Goal: Transaction & Acquisition: Purchase product/service

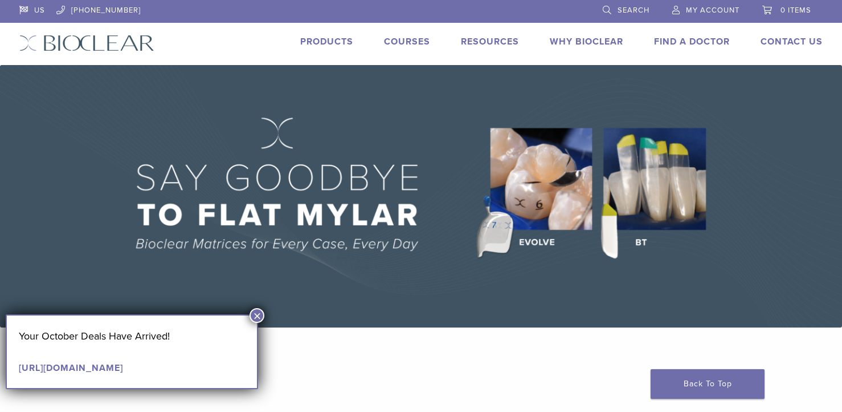
click at [576, 40] on link "Why Bioclear" at bounding box center [587, 41] width 74 height 11
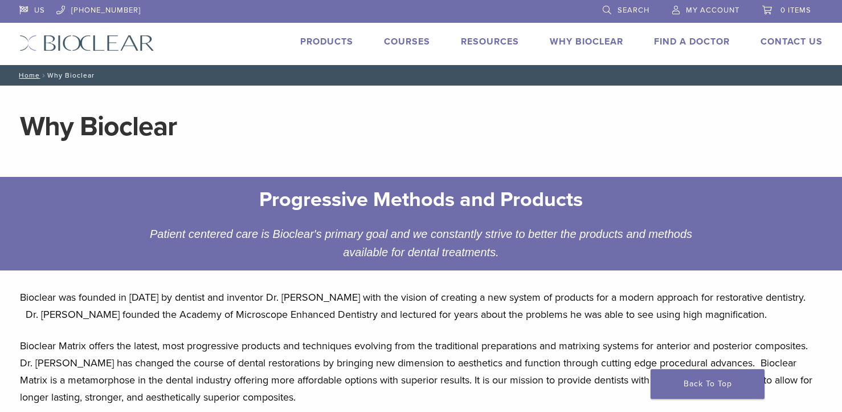
click at [339, 36] on link "Products" at bounding box center [326, 41] width 53 height 11
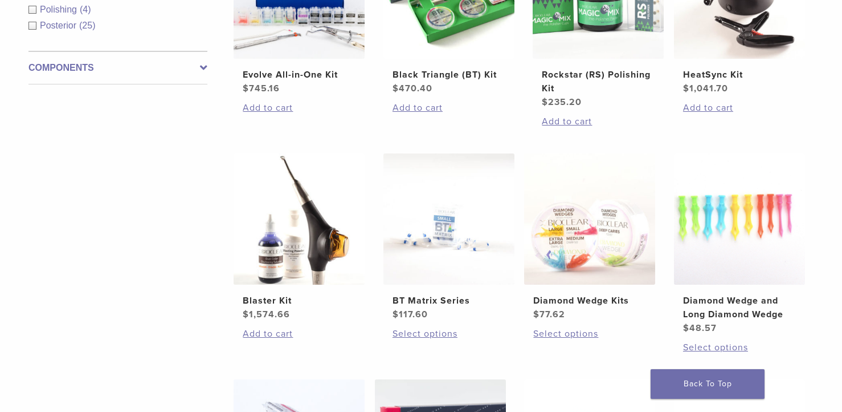
scroll to position [539, 0]
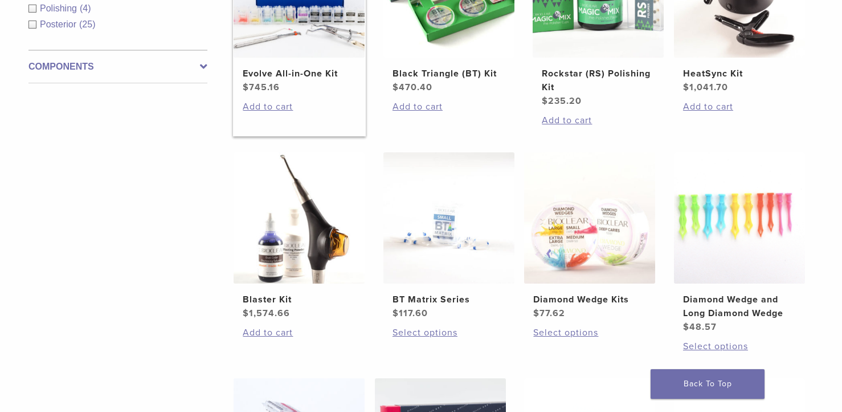
click at [340, 96] on li "Evolve All-in-One Kit $ 745.16 Add to cart" at bounding box center [299, 31] width 133 height 210
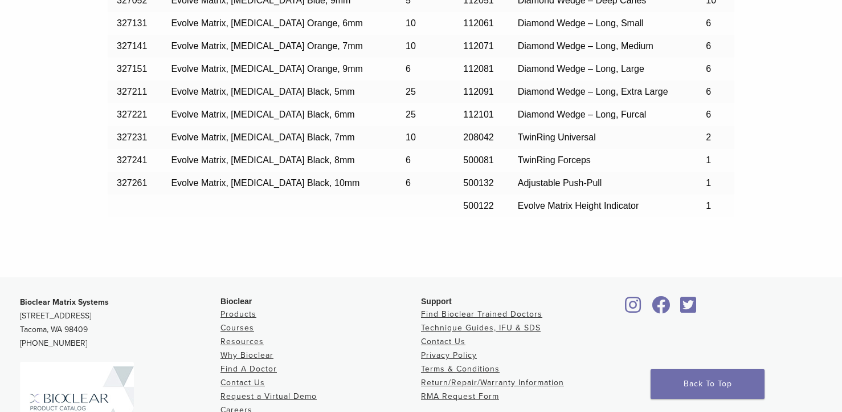
scroll to position [1188, 0]
